Goal: Navigation & Orientation: Find specific page/section

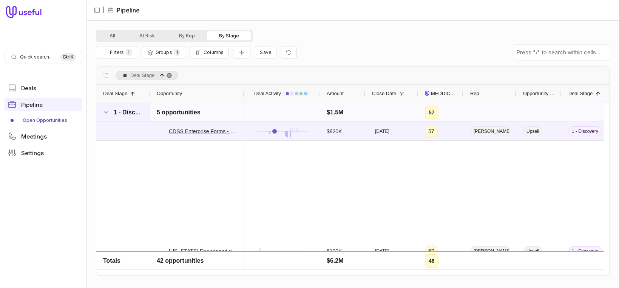
click at [105, 113] on span at bounding box center [106, 113] width 6 height 6
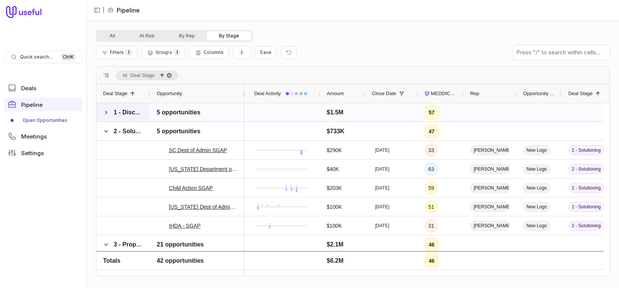
click at [105, 113] on span at bounding box center [106, 113] width 6 height 6
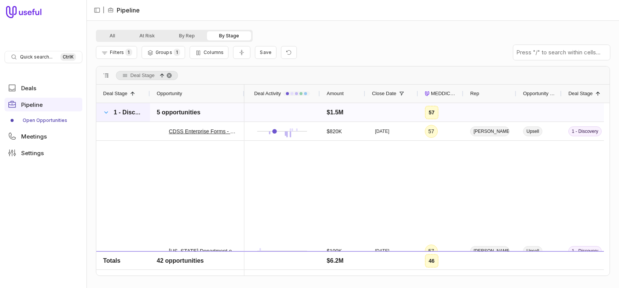
click at [105, 113] on span at bounding box center [106, 113] width 6 height 6
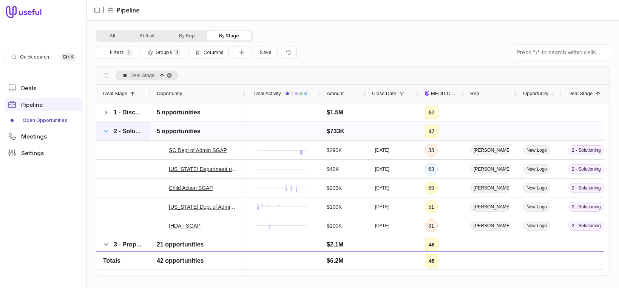
click at [105, 131] on span at bounding box center [106, 131] width 6 height 6
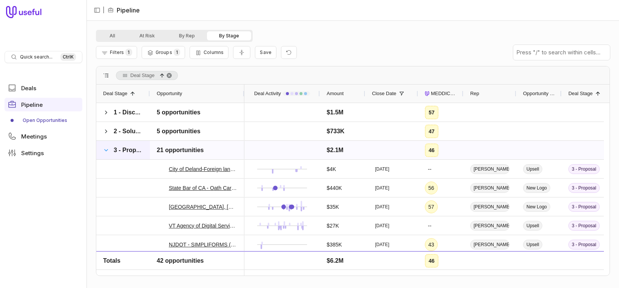
click at [104, 149] on span at bounding box center [106, 150] width 6 height 6
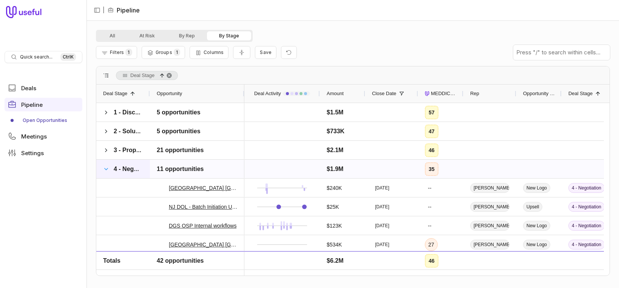
click at [103, 169] on span at bounding box center [106, 169] width 6 height 6
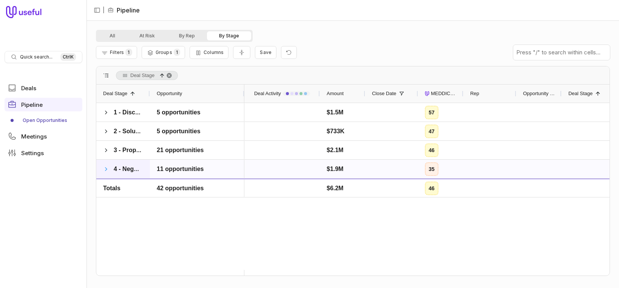
click at [106, 171] on span at bounding box center [106, 169] width 6 height 6
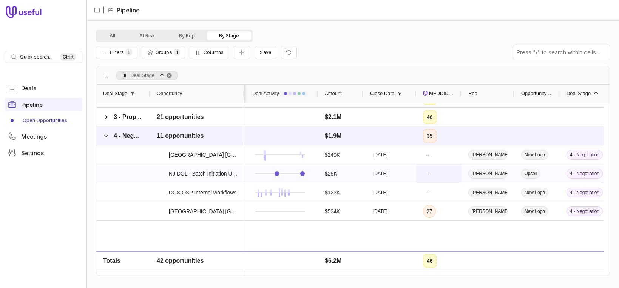
scroll to position [0, 5]
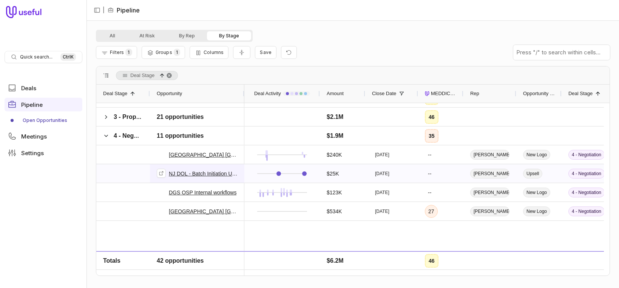
click at [216, 175] on link "NJ DOL - Batch Initiation Upsell" at bounding box center [203, 173] width 69 height 9
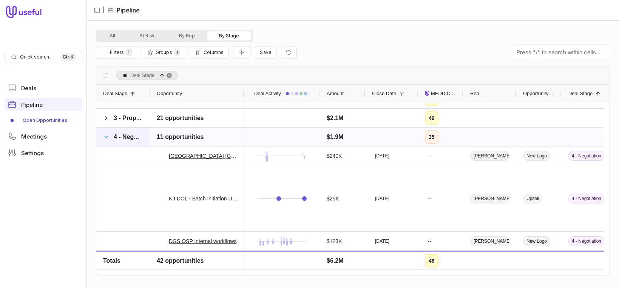
click at [103, 136] on span at bounding box center [106, 137] width 6 height 6
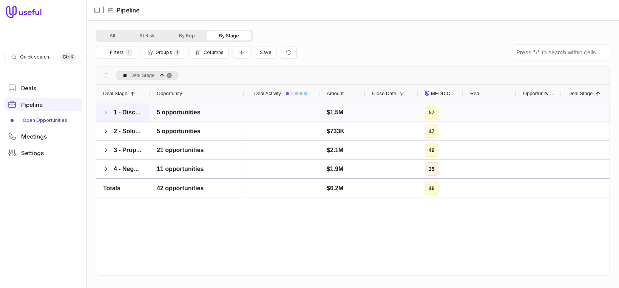
click at [104, 111] on span at bounding box center [106, 113] width 6 height 6
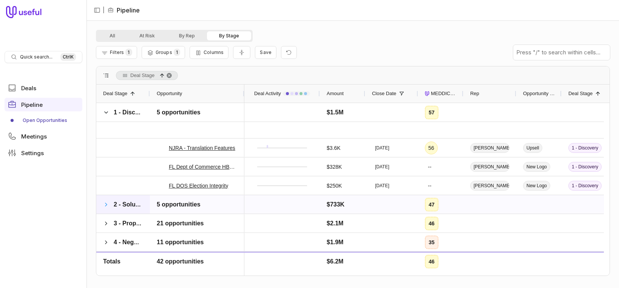
click at [106, 203] on span at bounding box center [106, 205] width 6 height 6
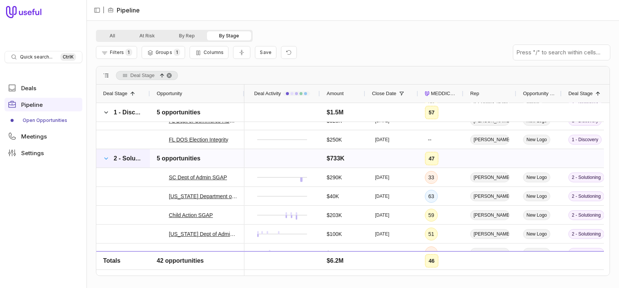
click at [104, 156] on span at bounding box center [106, 159] width 6 height 6
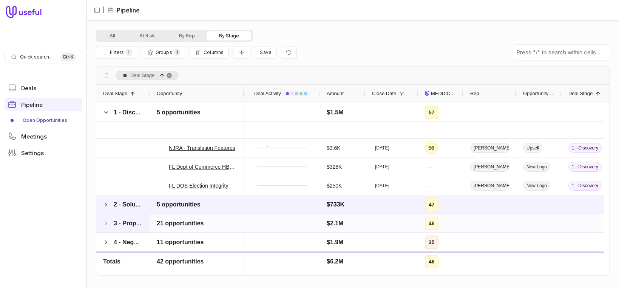
click at [106, 221] on span at bounding box center [106, 224] width 6 height 6
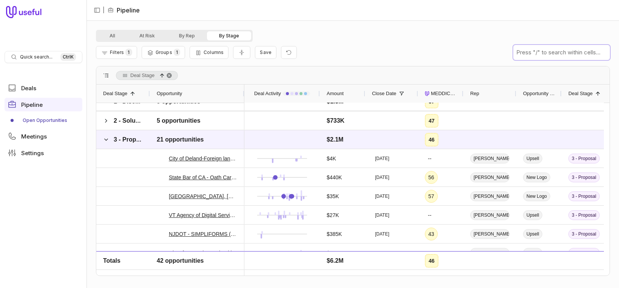
click at [535, 59] on input "text" at bounding box center [561, 52] width 97 height 15
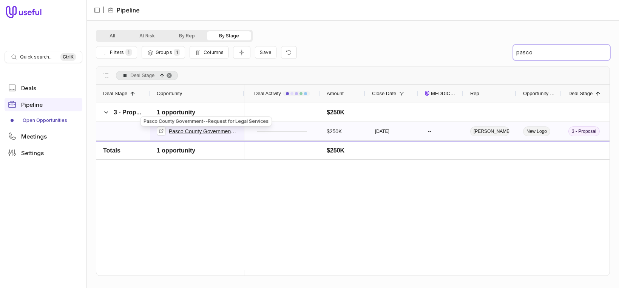
type input "pasco"
click at [212, 133] on link "Pasco County Government--Request for Legal Services" at bounding box center [203, 131] width 69 height 9
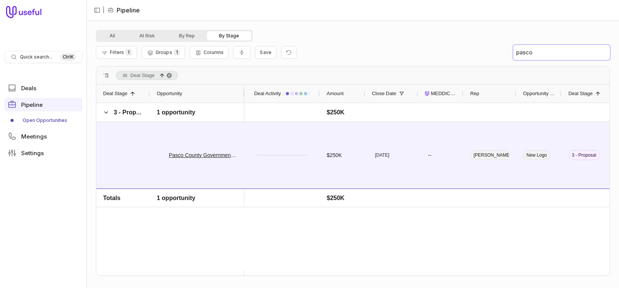
click at [540, 52] on input "pasco" at bounding box center [561, 52] width 97 height 15
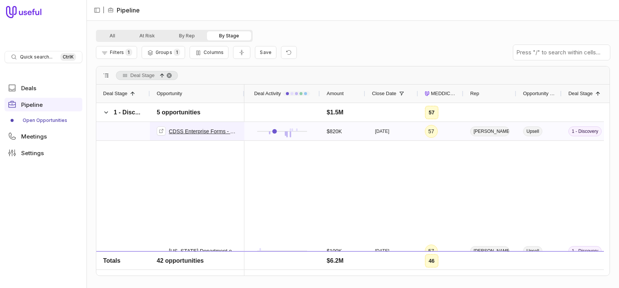
click at [212, 130] on link "CDSS Enterprise Forms - Phase 1 - Admin" at bounding box center [203, 131] width 69 height 9
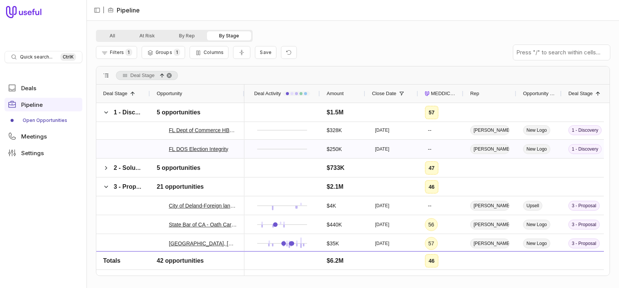
scroll to position [461, 0]
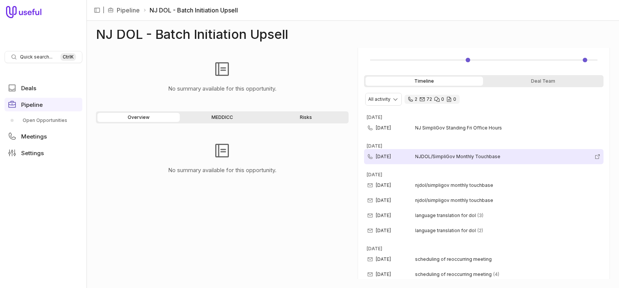
scroll to position [129, 0]
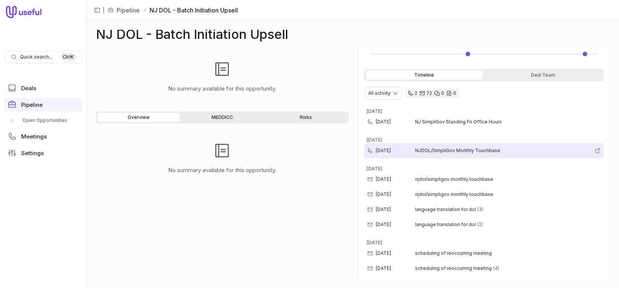
click at [449, 148] on span "NJDOL/SimpliGov Monthly Touchbase" at bounding box center [503, 151] width 176 height 6
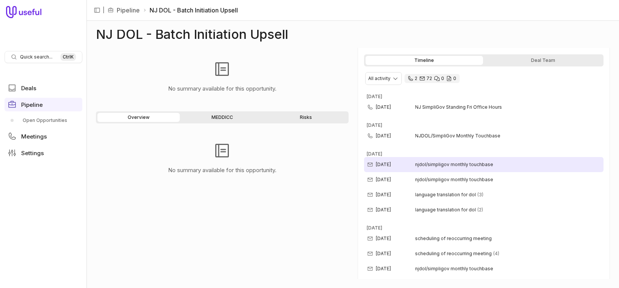
scroll to position [144, 0]
click at [451, 162] on span "njdol/simpligov monthly touchbase" at bounding box center [454, 165] width 78 height 6
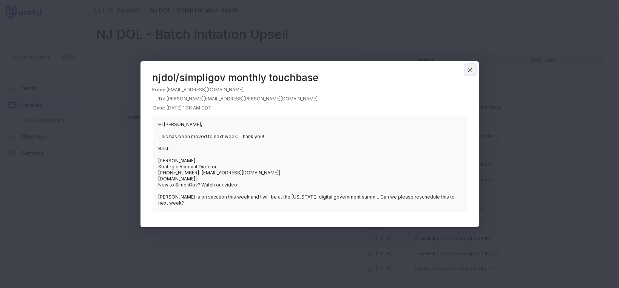
click at [468, 73] on icon "Close" at bounding box center [470, 69] width 7 height 7
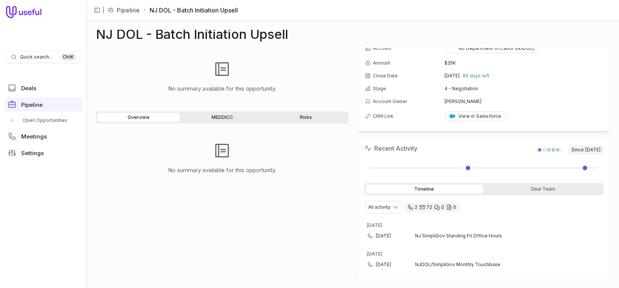
scroll to position [0, 0]
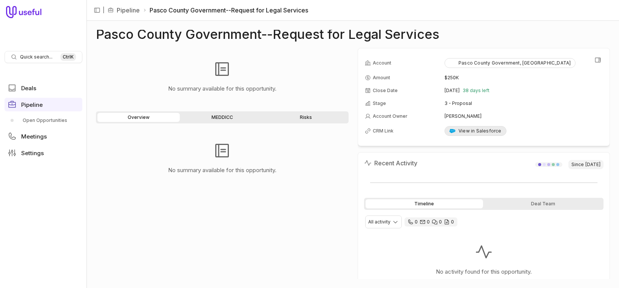
click at [482, 131] on div "View in Salesforce" at bounding box center [475, 131] width 52 height 6
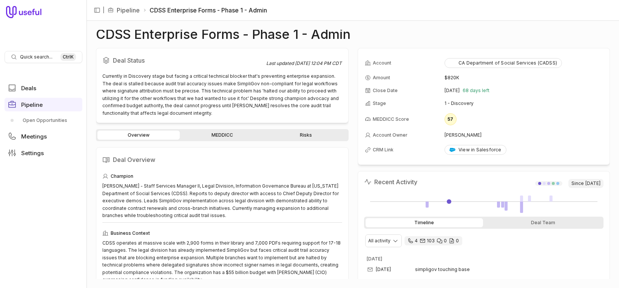
click at [224, 135] on link "MEDDICC" at bounding box center [222, 135] width 82 height 9
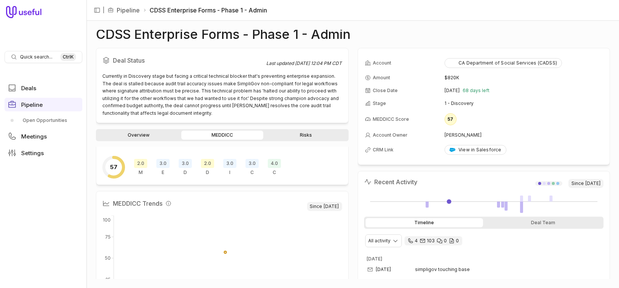
scroll to position [15, 0]
click at [140, 164] on span "2.0" at bounding box center [140, 164] width 13 height 9
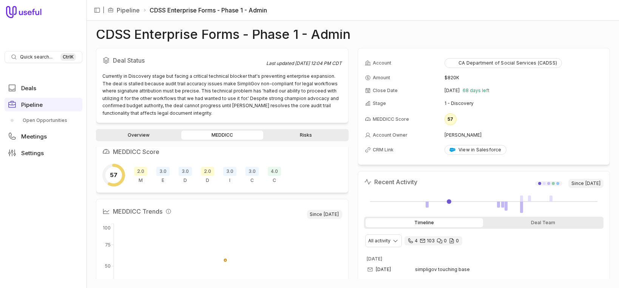
scroll to position [0, 0]
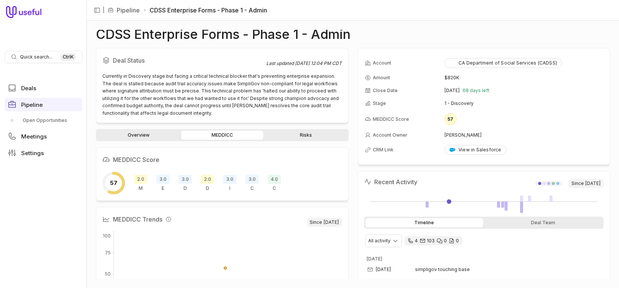
click at [205, 175] on span "2.0" at bounding box center [207, 179] width 13 height 9
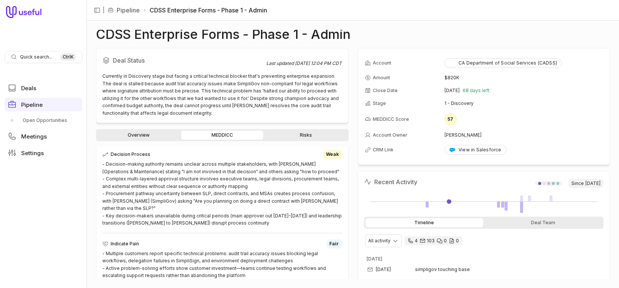
scroll to position [462, 0]
drag, startPoint x: 165, startPoint y: 166, endPoint x: 226, endPoint y: 169, distance: 61.6
click at [226, 169] on div "- Decision-making authority remains unclear across multiple stakeholders, with …" at bounding box center [222, 192] width 240 height 66
click at [150, 180] on div "- Decision-making authority remains unclear across multiple stakeholders, with …" at bounding box center [222, 192] width 240 height 66
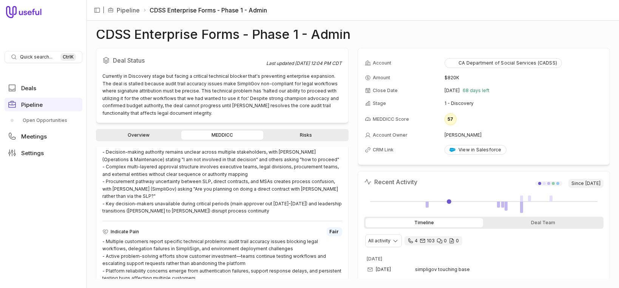
scroll to position [473, 0]
click at [478, 149] on div "View in Salesforce" at bounding box center [475, 150] width 52 height 6
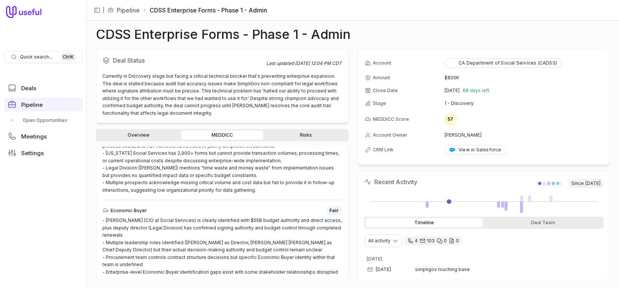
scroll to position [242, 0]
